Goal: Share content

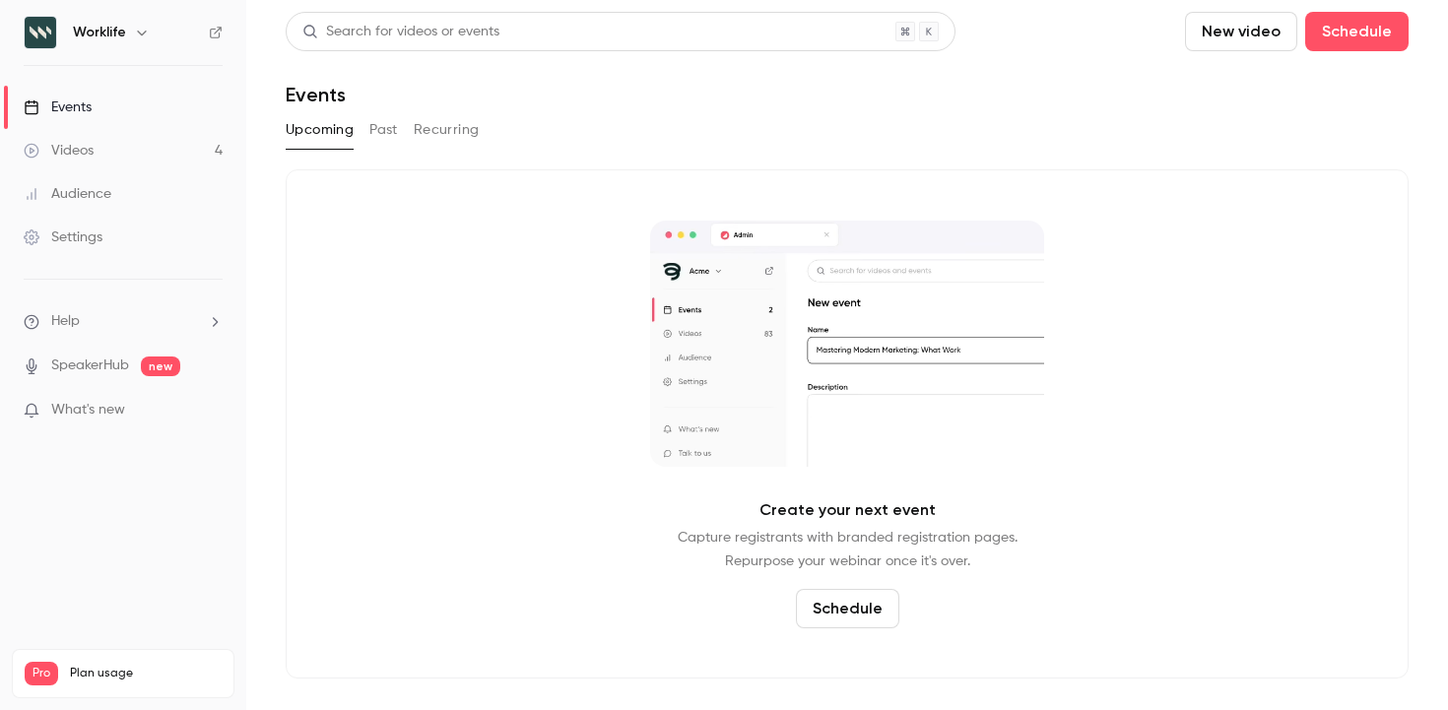
click at [164, 149] on link "Videos 4" at bounding box center [123, 150] width 246 height 43
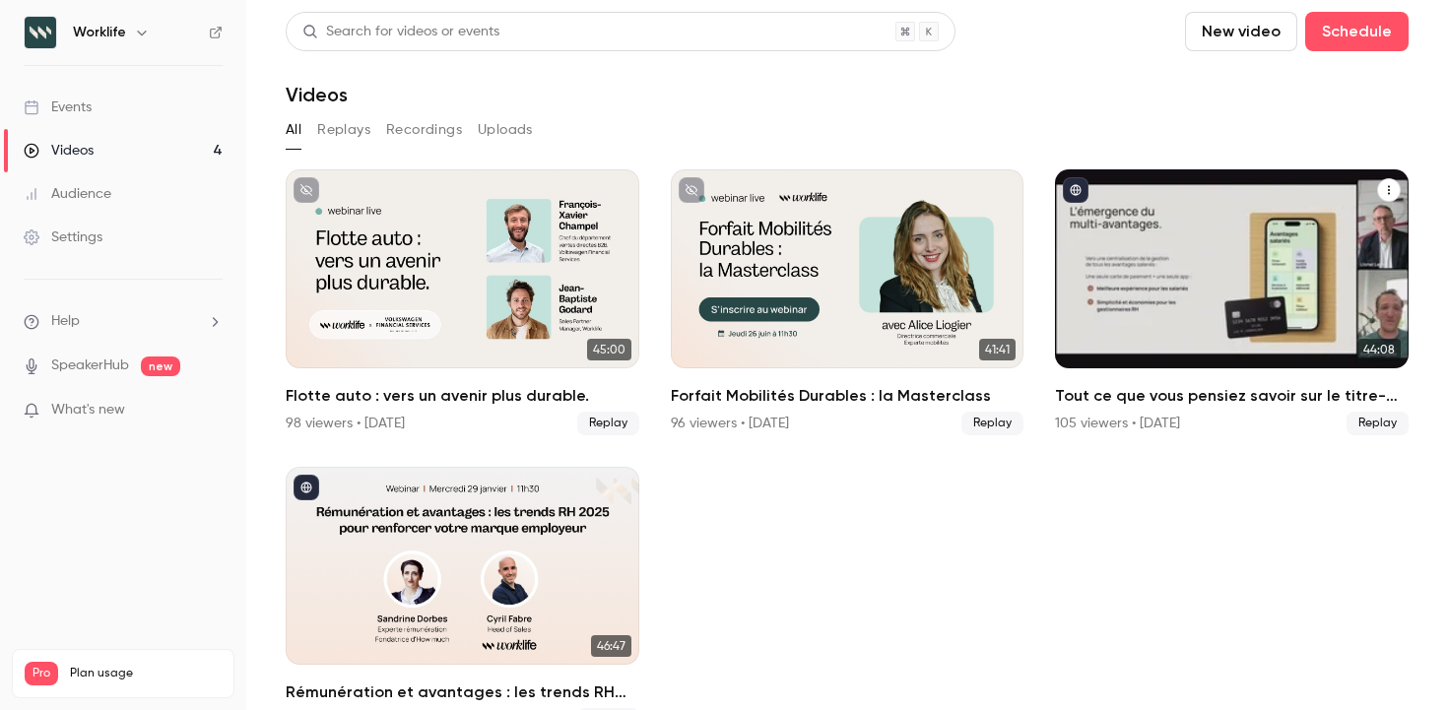
click at [1133, 328] on div "Tout ce que vous pensiez savoir sur le titre-restaurant est faux (ou presque) !" at bounding box center [1232, 268] width 354 height 199
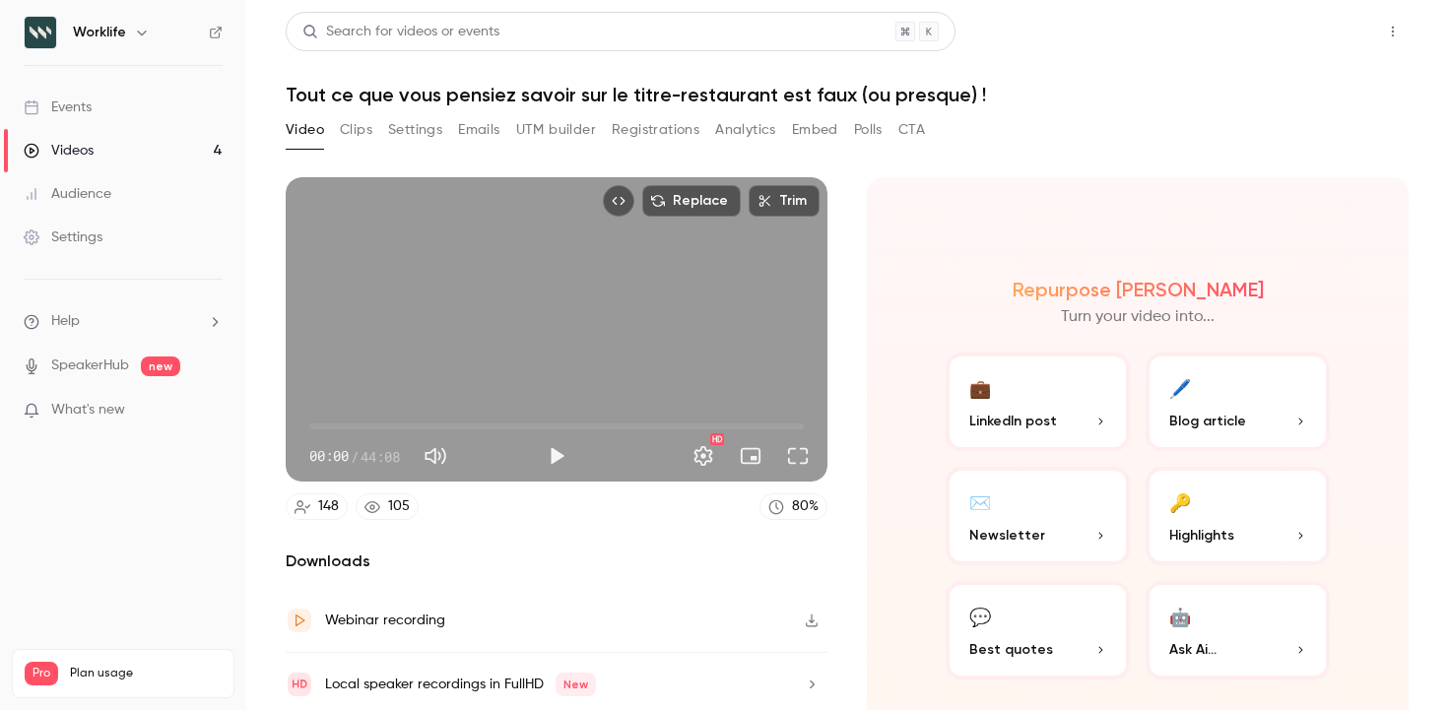
click at [1319, 43] on button "Share" at bounding box center [1322, 31] width 78 height 39
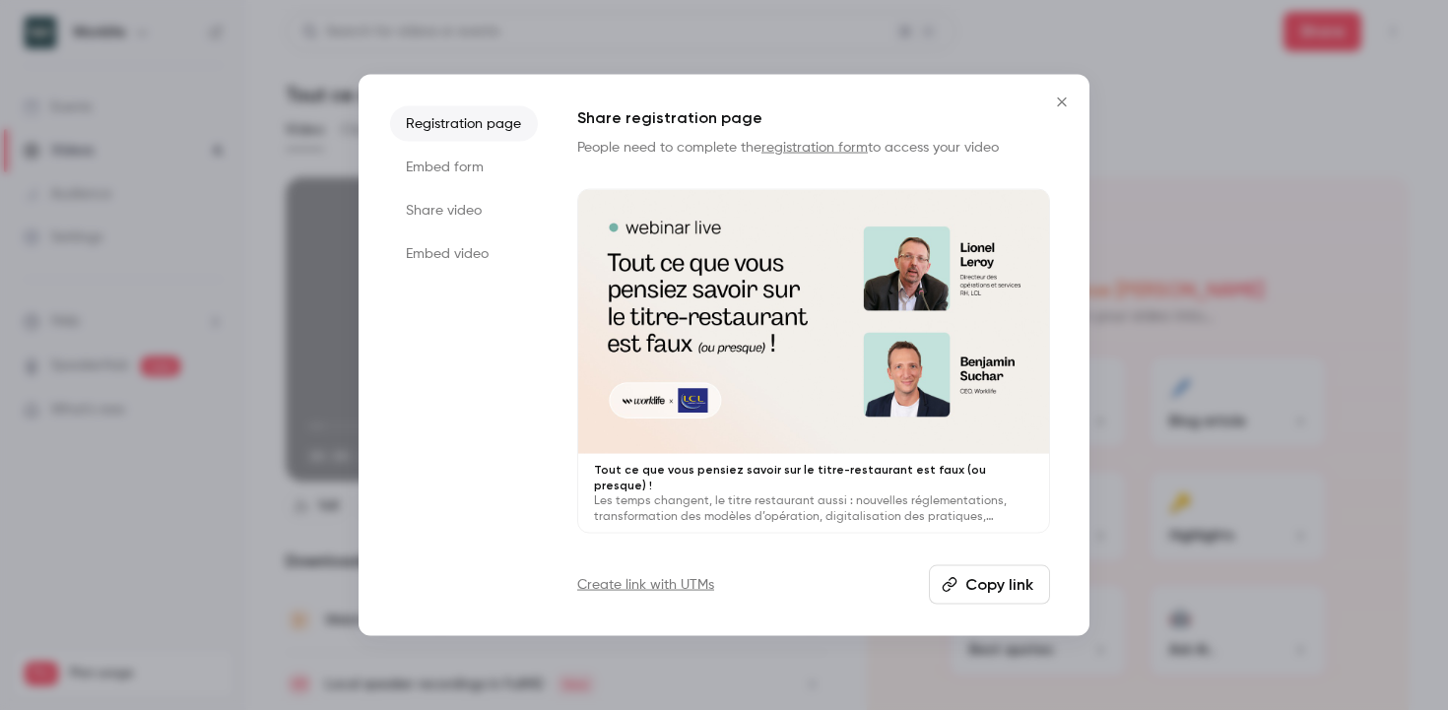
click at [966, 581] on button "Copy link" at bounding box center [989, 584] width 121 height 39
click at [483, 183] on li "Embed form" at bounding box center [464, 166] width 148 height 35
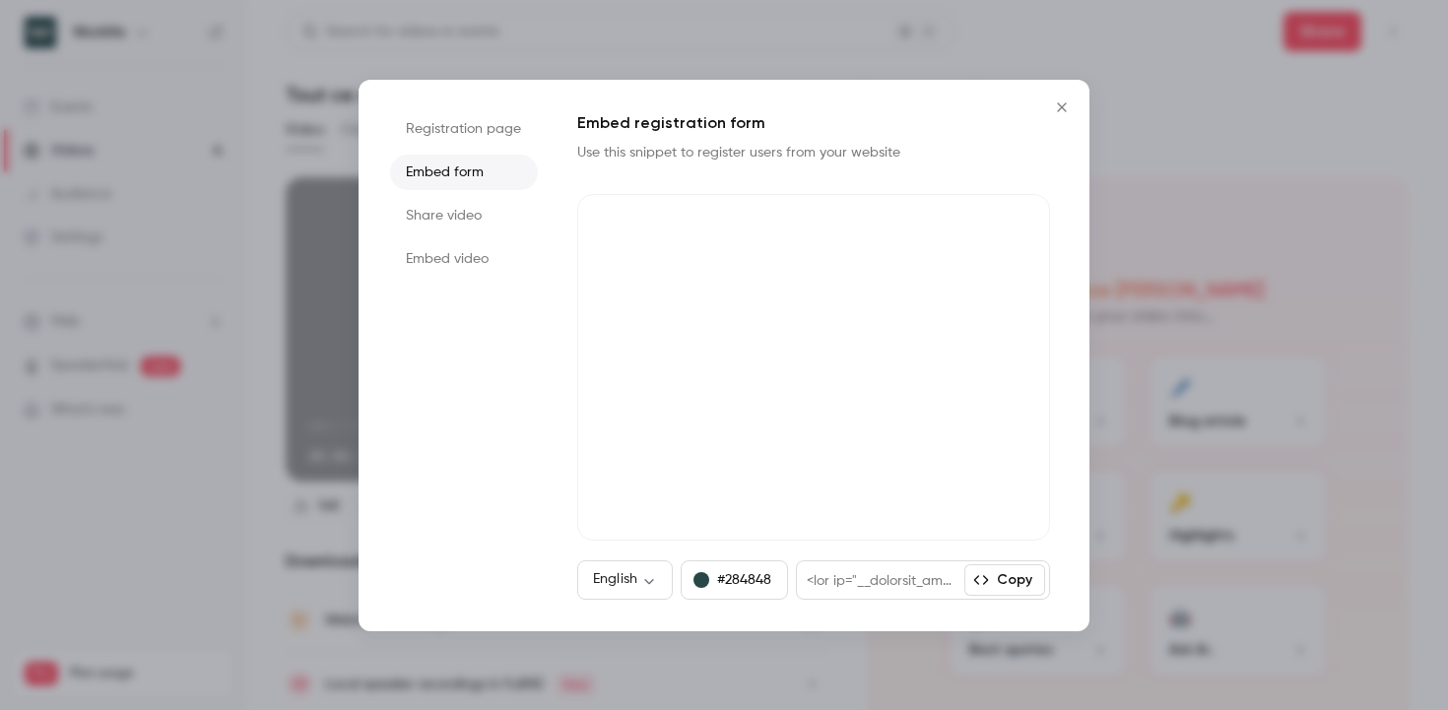
click at [501, 216] on li "Share video" at bounding box center [464, 215] width 148 height 35
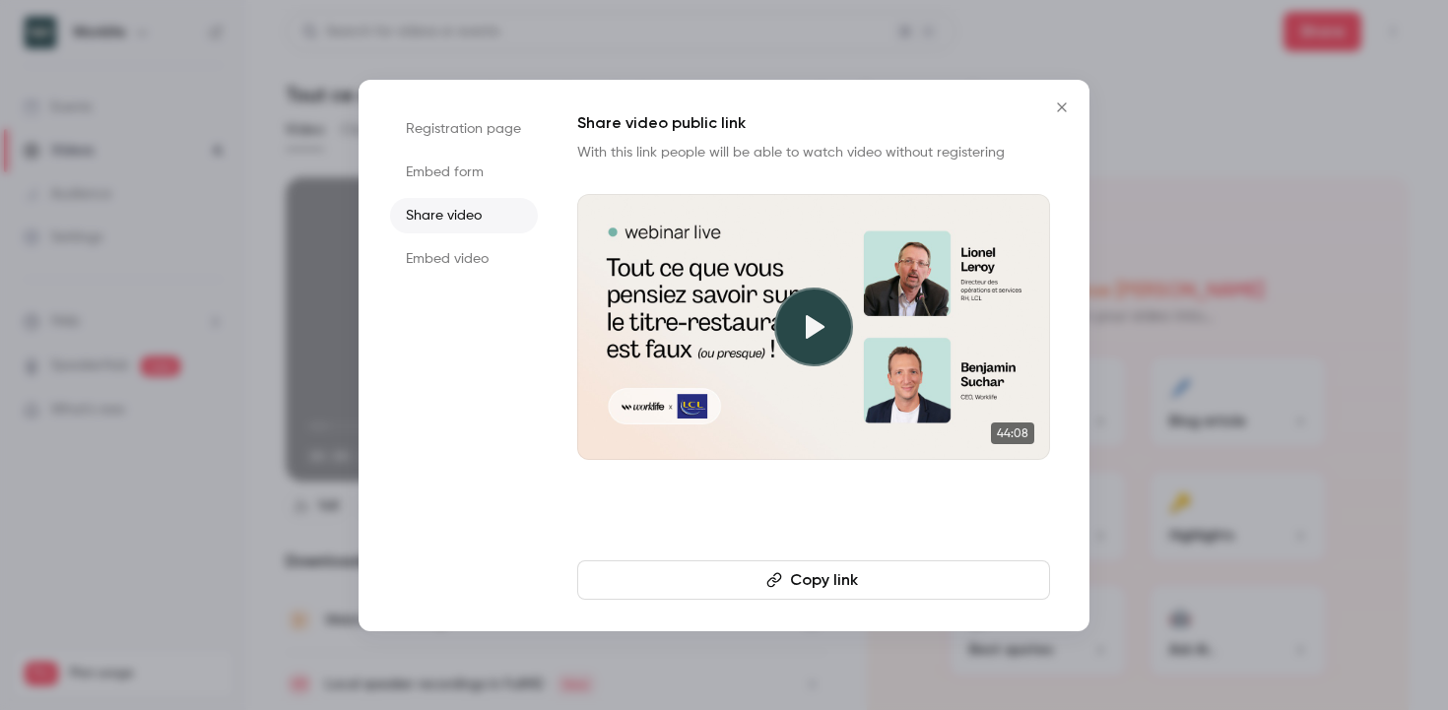
click at [492, 259] on li "Embed video" at bounding box center [464, 258] width 148 height 35
click at [1061, 107] on icon "Close" at bounding box center [1062, 107] width 24 height 16
